Goal: Browse casually: Explore the website without a specific task or goal

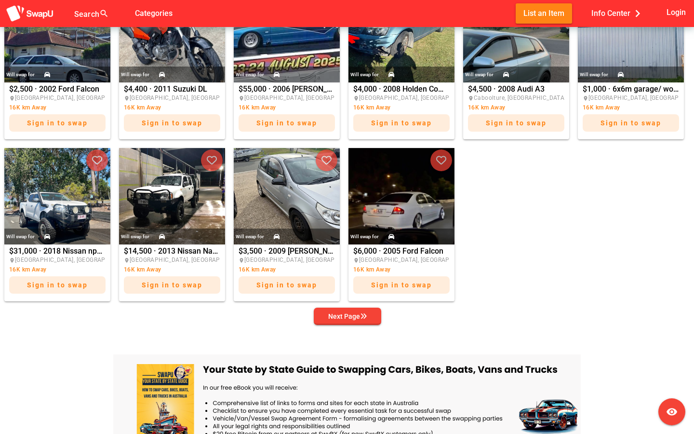
scroll to position [536, 0]
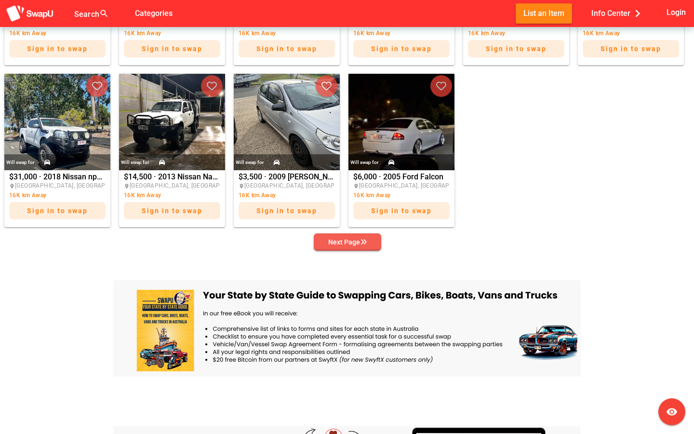
click at [349, 241] on div "Next Page" at bounding box center [347, 242] width 39 height 12
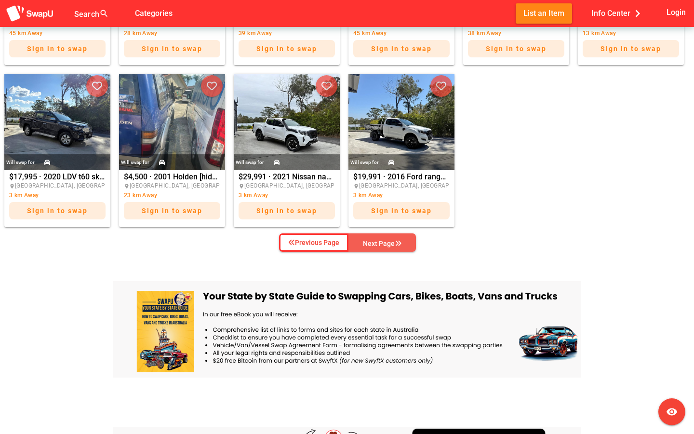
click at [380, 242] on div "Next Page" at bounding box center [382, 244] width 39 height 12
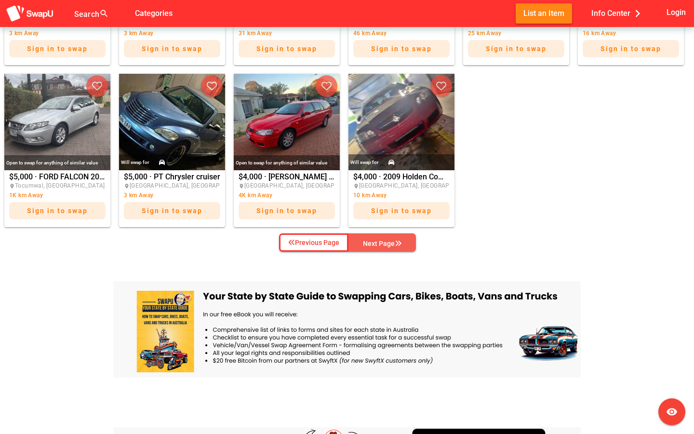
click at [380, 243] on div "Next Page" at bounding box center [382, 244] width 39 height 12
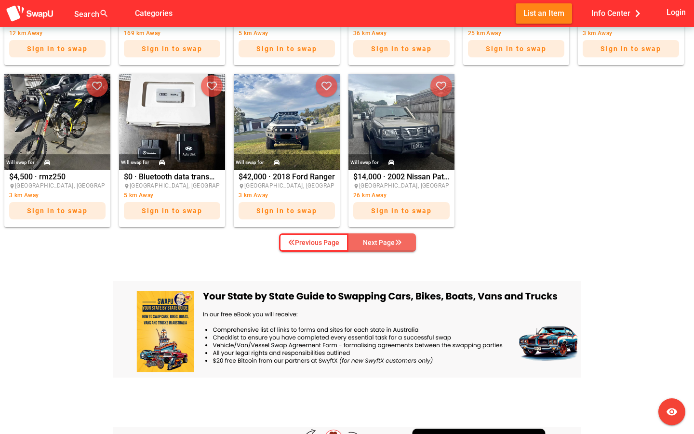
click at [380, 243] on div "Next Page" at bounding box center [382, 243] width 39 height 12
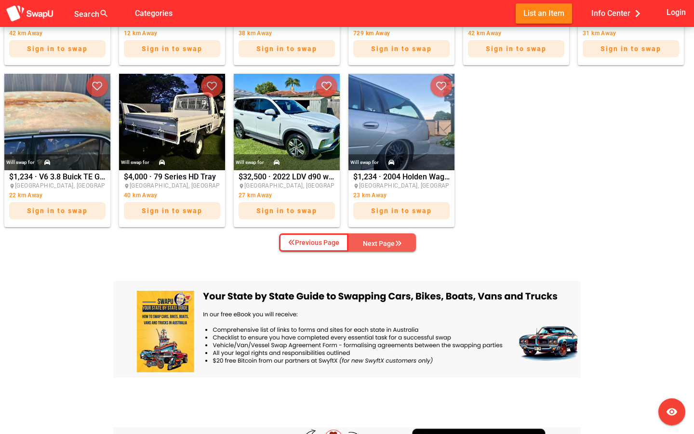
click at [380, 243] on div "Next Page" at bounding box center [382, 244] width 39 height 12
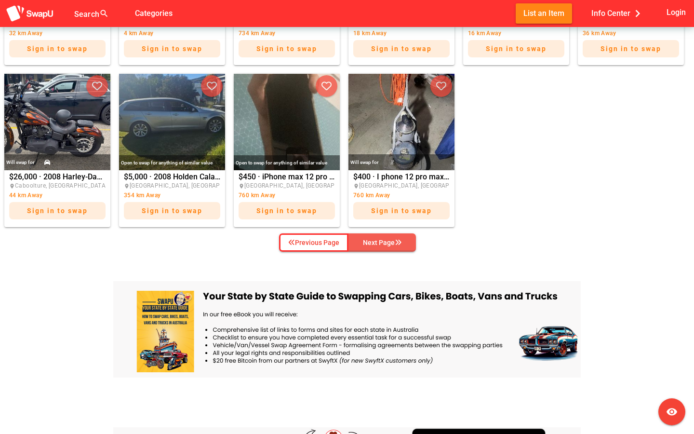
click at [380, 243] on div "Next Page" at bounding box center [382, 243] width 39 height 12
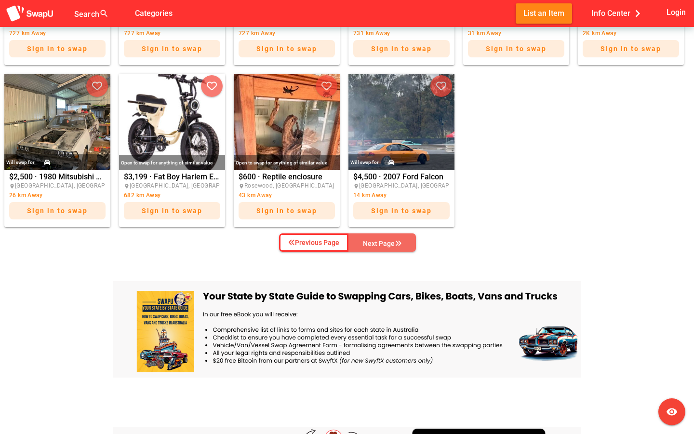
click at [382, 244] on div "Next Page" at bounding box center [382, 244] width 39 height 12
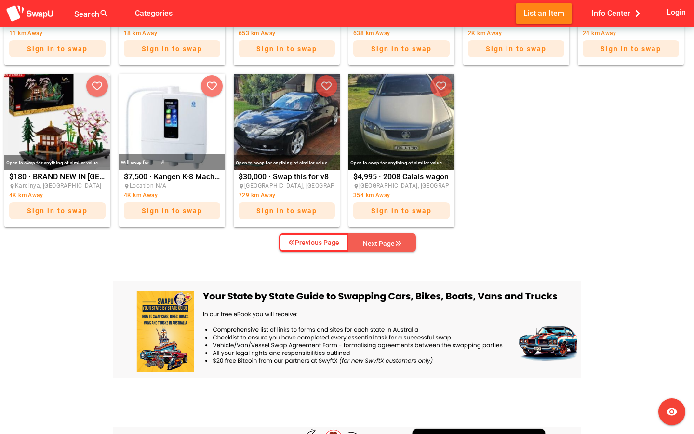
click at [382, 244] on div "Next Page" at bounding box center [382, 244] width 39 height 12
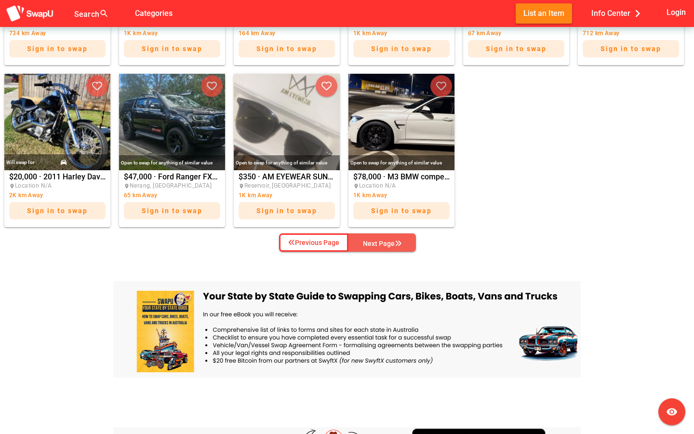
click at [382, 244] on div "Next Page" at bounding box center [382, 244] width 39 height 12
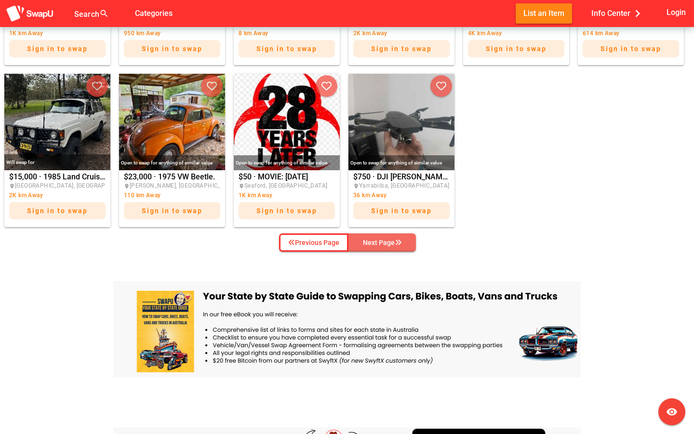
click at [382, 244] on div "Next Page" at bounding box center [382, 243] width 39 height 12
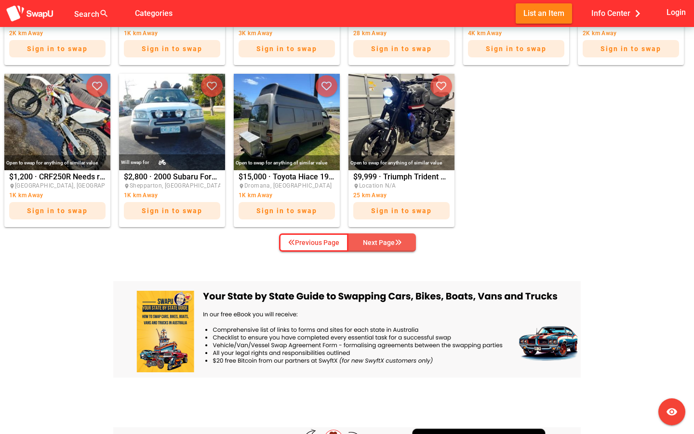
click at [382, 244] on div "Next Page" at bounding box center [382, 243] width 39 height 12
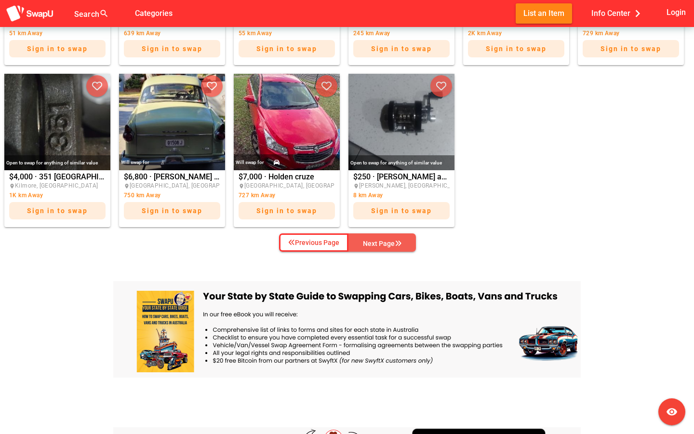
click at [382, 244] on div "Next Page" at bounding box center [382, 244] width 39 height 12
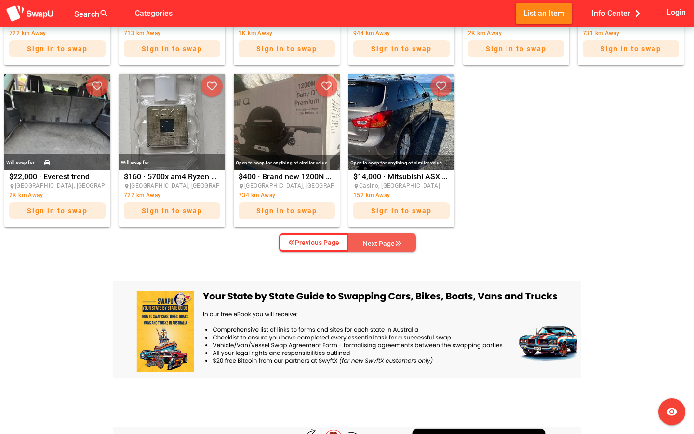
click at [382, 244] on div "Next Page" at bounding box center [382, 244] width 39 height 12
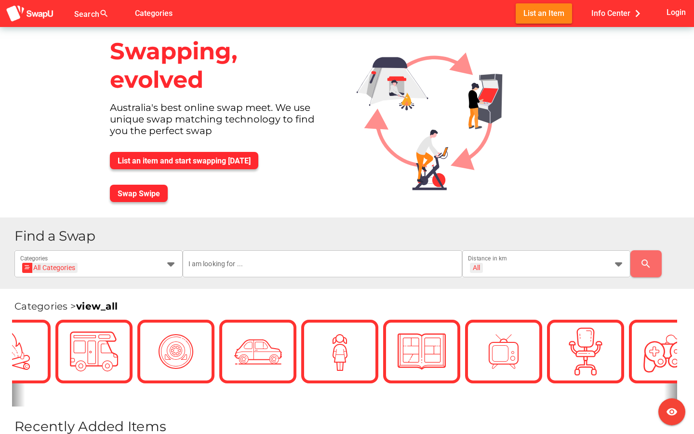
scroll to position [0, 0]
